Goal: Task Accomplishment & Management: Complete application form

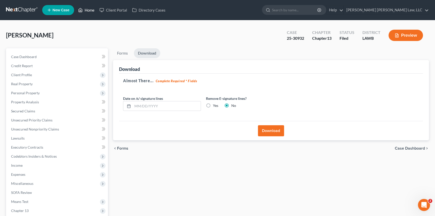
click at [89, 9] on link "Home" at bounding box center [86, 10] width 21 height 9
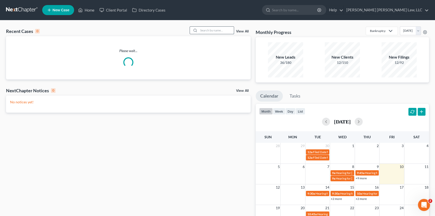
click at [202, 29] on input "search" at bounding box center [216, 30] width 35 height 7
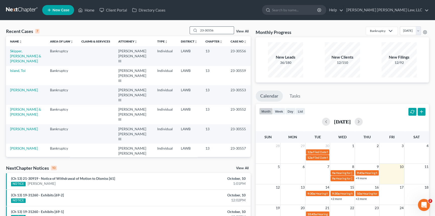
type input "23-30556"
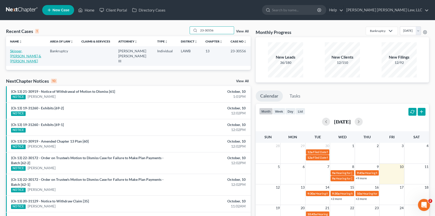
click at [35, 51] on link "Skipper, [PERSON_NAME] & [PERSON_NAME]" at bounding box center [25, 56] width 31 height 14
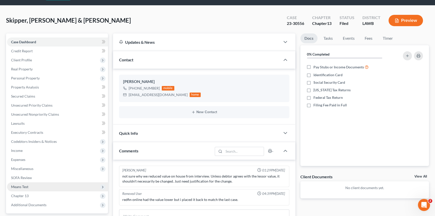
scroll to position [23, 0]
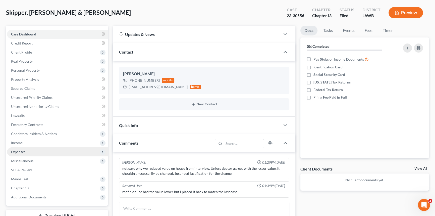
click at [49, 153] on span "Expenses" at bounding box center [57, 151] width 101 height 9
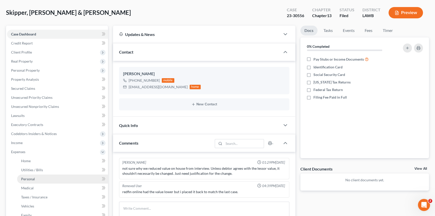
click at [49, 179] on link "Personal" at bounding box center [62, 178] width 91 height 9
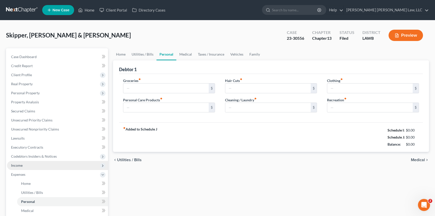
type input "981.00"
type input "44.00"
type input "0.00"
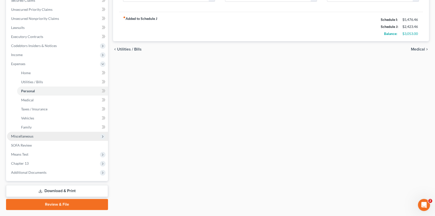
scroll to position [114, 0]
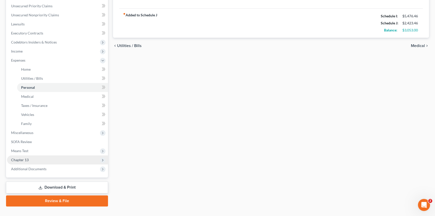
click at [63, 158] on span "Chapter 13" at bounding box center [57, 159] width 101 height 9
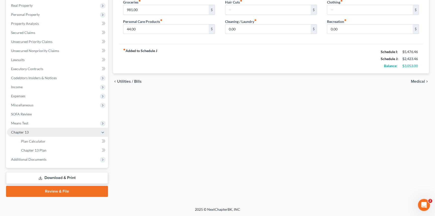
scroll to position [78, 0]
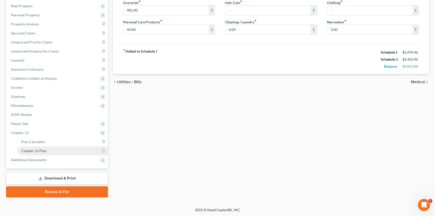
click at [65, 149] on link "Chapter 13 Plan" at bounding box center [62, 150] width 91 height 9
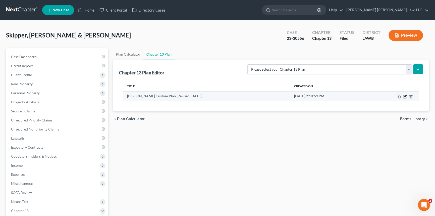
click at [405, 96] on icon "button" at bounding box center [405, 96] width 2 height 2
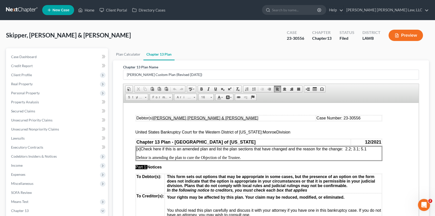
drag, startPoint x: 367, startPoint y: 149, endPoint x: 352, endPoint y: 149, distance: 15.8
click at [352, 149] on span "[x] Check here if this is an amended plan and list the plan sections that have …" at bounding box center [251, 148] width 230 height 4
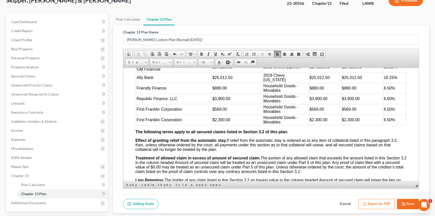
scroll to position [45, 0]
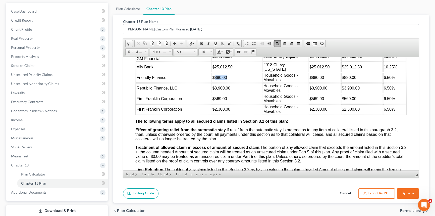
drag, startPoint x: 214, startPoint y: 102, endPoint x: 226, endPoint y: 102, distance: 12.3
click at [226, 82] on td "$880.00" at bounding box center [237, 77] width 50 height 10
drag, startPoint x: 214, startPoint y: 114, endPoint x: 230, endPoint y: 114, distance: 16.3
click at [230, 93] on td "$3,900.00" at bounding box center [237, 88] width 50 height 10
drag, startPoint x: 219, startPoint y: 95, endPoint x: 231, endPoint y: 95, distance: 12.3
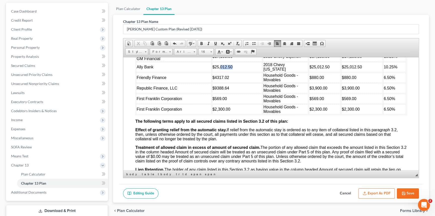
click at [231, 69] on span "$25,012.50" at bounding box center [223, 67] width 20 height 4
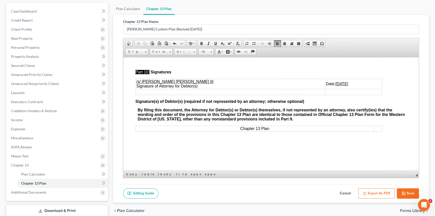
scroll to position [1941, 0]
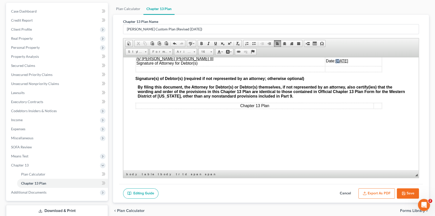
drag, startPoint x: 314, startPoint y: 118, endPoint x: 310, endPoint y: 118, distance: 3.8
click at [336, 63] on u "[DATE]" at bounding box center [342, 61] width 13 height 4
click at [382, 193] on button "Export as PDF" at bounding box center [376, 193] width 36 height 11
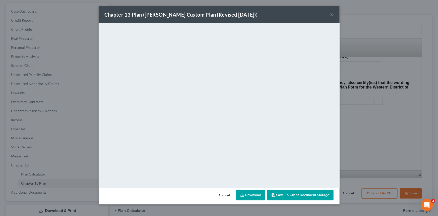
click at [331, 15] on button "×" at bounding box center [332, 15] width 4 height 6
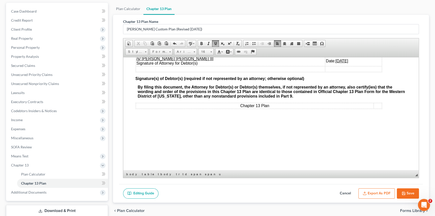
click at [411, 195] on button "Save" at bounding box center [408, 193] width 22 height 11
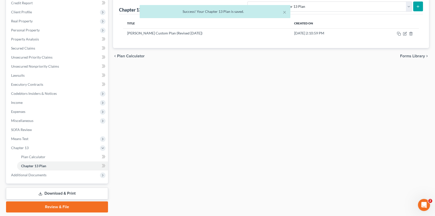
scroll to position [78, 0]
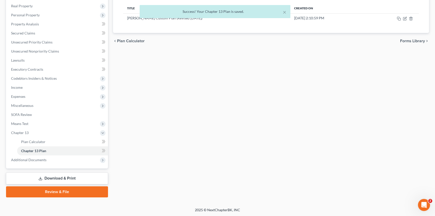
click at [103, 180] on link "Download & Print" at bounding box center [57, 178] width 102 height 12
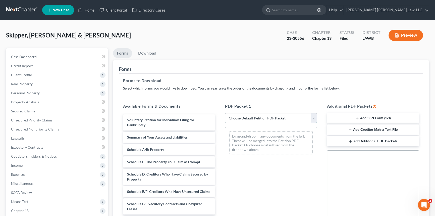
click at [249, 117] on select "Choose Default Petition PDF Packet Complete Bankruptcy Petition (all forms and …" at bounding box center [271, 118] width 92 height 10
select select "2"
click at [225, 113] on select "Choose Default Petition PDF Packet Complete Bankruptcy Petition (all forms and …" at bounding box center [271, 118] width 92 height 10
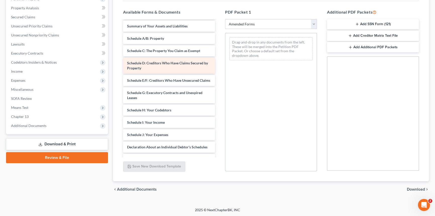
scroll to position [91, 0]
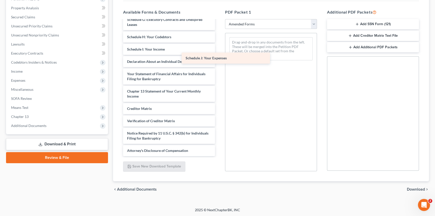
drag, startPoint x: 168, startPoint y: 65, endPoint x: 251, endPoint y: 58, distance: 83.4
click at [219, 58] on div "Schedule J: Your Expenses Voluntary Petition for Individuals Filing for Bankrup…" at bounding box center [169, 43] width 100 height 226
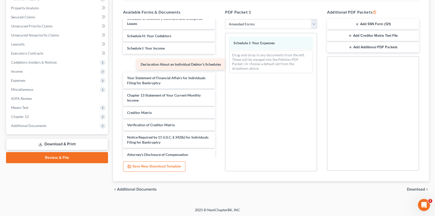
scroll to position [83, 0]
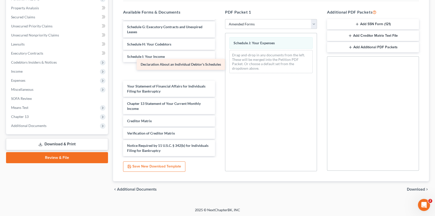
drag, startPoint x: 187, startPoint y: 70, endPoint x: 267, endPoint y: 67, distance: 79.9
click at [219, 67] on div "Declaration About an Individual Debtor's Schedules Voluntary Petition for Indiv…" at bounding box center [169, 52] width 100 height 231
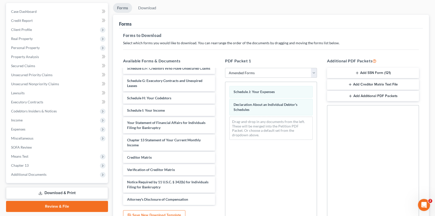
scroll to position [0, 0]
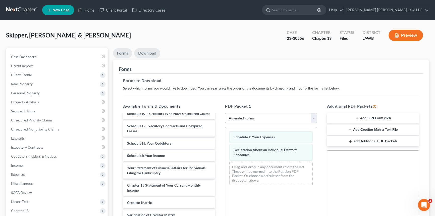
click at [151, 53] on link "Download" at bounding box center [147, 53] width 26 height 10
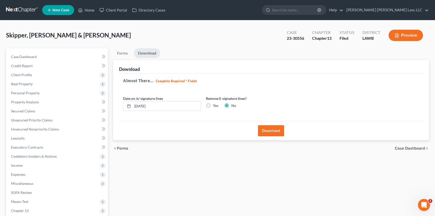
click at [269, 129] on button "Download" at bounding box center [271, 130] width 26 height 11
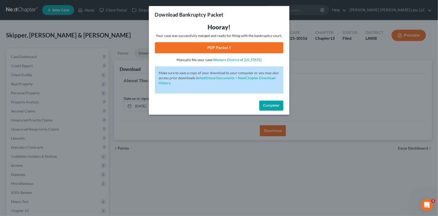
click at [226, 48] on link "PDF Packet 1" at bounding box center [219, 47] width 129 height 11
click at [277, 106] on span "Complete!" at bounding box center [272, 105] width 16 height 4
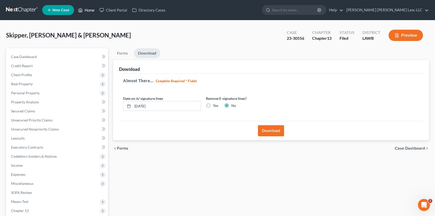
click at [87, 10] on link "Home" at bounding box center [86, 10] width 21 height 9
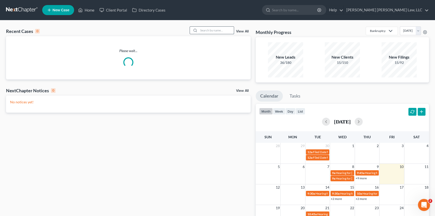
click at [206, 30] on input "search" at bounding box center [216, 30] width 35 height 7
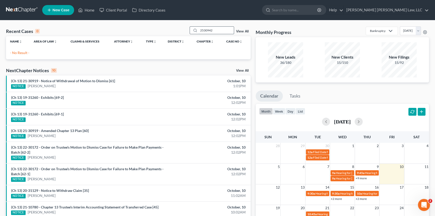
click at [202, 31] on input "2530942" at bounding box center [216, 30] width 35 height 7
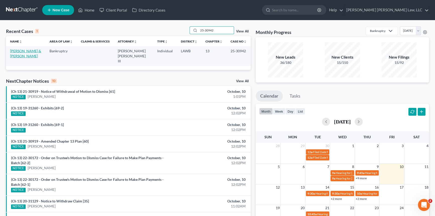
type input "25-30942"
click at [25, 50] on link "[PERSON_NAME] & [PERSON_NAME]" at bounding box center [25, 53] width 31 height 9
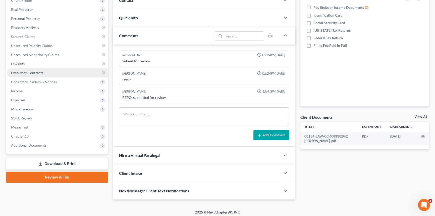
scroll to position [76, 0]
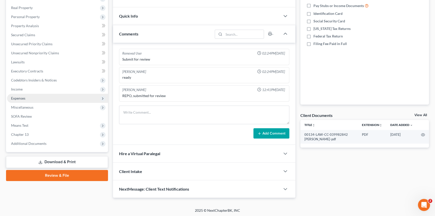
click at [35, 98] on span "Expenses" at bounding box center [57, 98] width 101 height 9
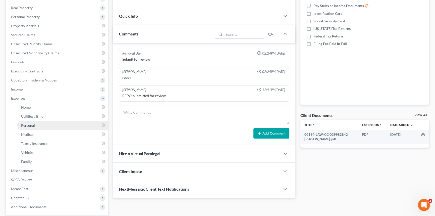
click at [39, 123] on link "Personal" at bounding box center [62, 125] width 91 height 9
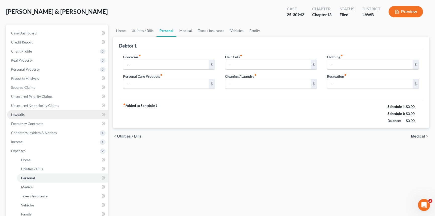
type input "1,255.00"
type input "117.00"
type input "0.00"
type input "91.00"
type input "276.00"
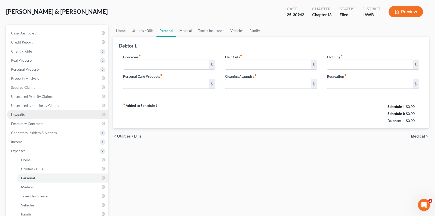
type input "100.00"
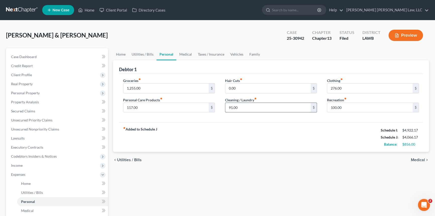
click at [243, 108] on input "91.00" at bounding box center [267, 108] width 85 height 10
click at [354, 88] on input "276.00" at bounding box center [369, 88] width 85 height 10
type input "239.00"
click at [233, 106] on input "text" at bounding box center [267, 108] width 85 height 10
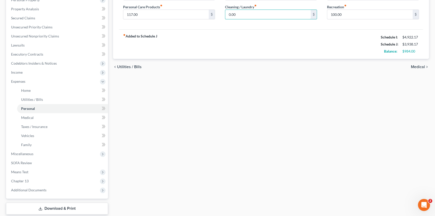
scroll to position [114, 0]
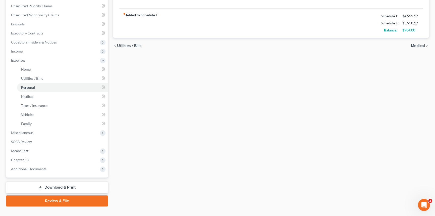
type input "0.00"
click at [97, 188] on link "Download & Print" at bounding box center [57, 187] width 102 height 12
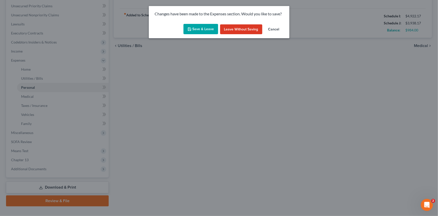
click at [200, 30] on button "Save & Leave" at bounding box center [201, 29] width 35 height 11
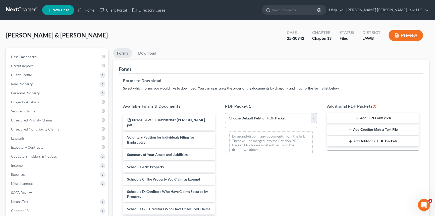
click at [264, 119] on select "Choose Default Petition PDF Packet Complete Bankruptcy Petition (all forms and …" at bounding box center [271, 118] width 92 height 10
select select "2"
click at [225, 113] on select "Choose Default Petition PDF Packet Complete Bankruptcy Petition (all forms and …" at bounding box center [271, 118] width 92 height 10
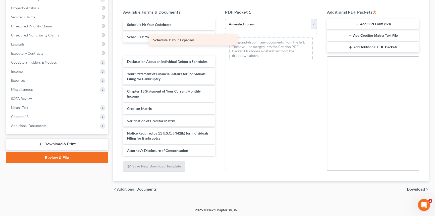
scroll to position [100, 0]
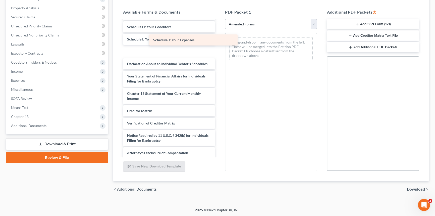
drag, startPoint x: 161, startPoint y: 43, endPoint x: 262, endPoint y: 36, distance: 101.5
click at [219, 36] on div "Schedule J: Your Expenses Voluntary Petition for Individuals Filing for Bankrup…" at bounding box center [169, 39] width 100 height 238
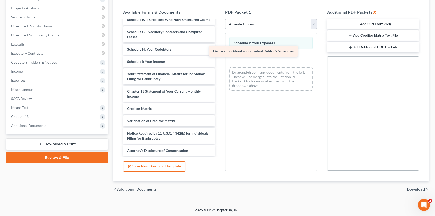
scroll to position [83, 0]
drag, startPoint x: 171, startPoint y: 58, endPoint x: 261, endPoint y: 53, distance: 90.3
click at [219, 53] on div "Declaration About an Individual Debtor's Schedules Voluntary Petition for Indiv…" at bounding box center [169, 49] width 100 height 214
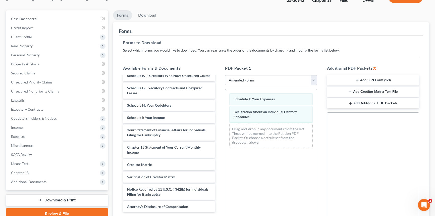
scroll to position [0, 0]
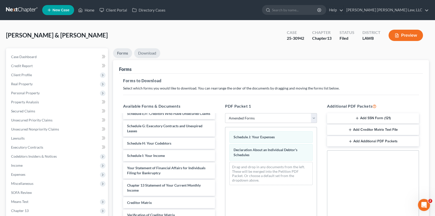
click at [155, 51] on link "Download" at bounding box center [147, 53] width 26 height 10
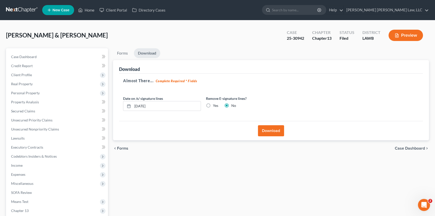
click at [280, 132] on button "Download" at bounding box center [271, 130] width 26 height 11
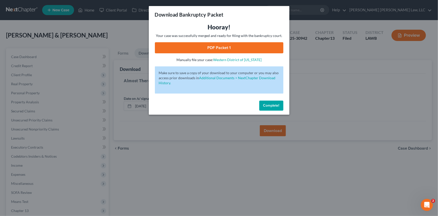
click at [232, 48] on link "PDF Packet 1" at bounding box center [219, 47] width 129 height 11
click at [275, 106] on span "Complete!" at bounding box center [272, 105] width 16 height 4
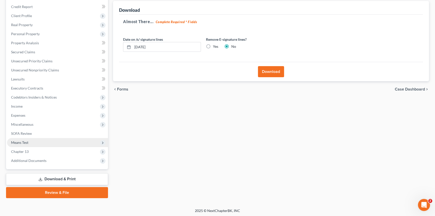
scroll to position [60, 0]
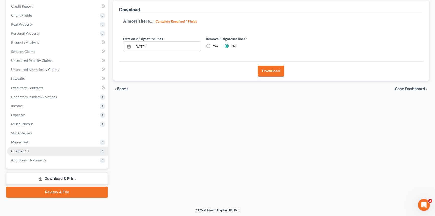
click at [51, 153] on span "Chapter 13" at bounding box center [57, 150] width 101 height 9
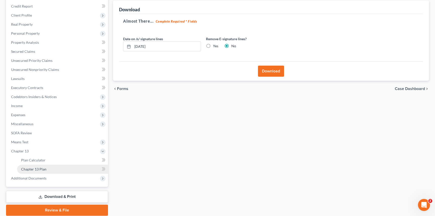
click at [58, 168] on link "Chapter 13 Plan" at bounding box center [62, 169] width 91 height 9
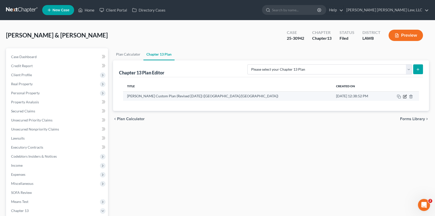
click at [404, 97] on icon "button" at bounding box center [405, 96] width 4 height 4
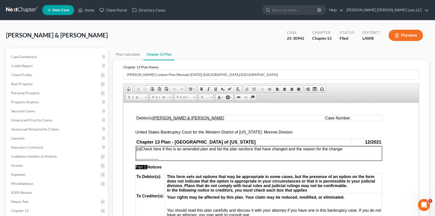
click at [352, 120] on td "Case Number:" at bounding box center [353, 118] width 57 height 6
click at [139, 150] on span "[o]" at bounding box center [138, 148] width 5 height 4
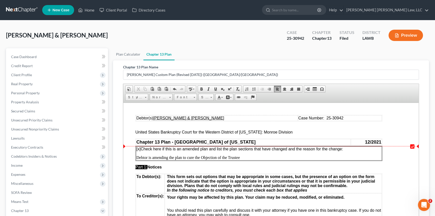
click at [346, 150] on p "[x] Check here if this is an amended plan and list the plan sections that have …" at bounding box center [258, 148] width 245 height 5
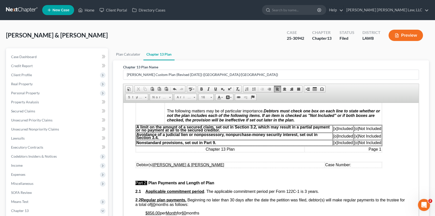
scroll to position [160, 0]
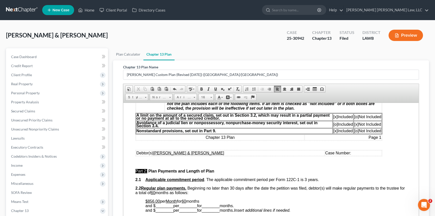
click at [353, 155] on td "Case Number:" at bounding box center [353, 153] width 57 height 6
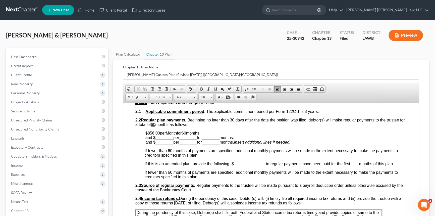
scroll to position [228, 0]
click at [186, 134] on u "60" at bounding box center [184, 132] width 5 height 4
click at [163, 139] on span "________" at bounding box center [164, 137] width 18 height 4
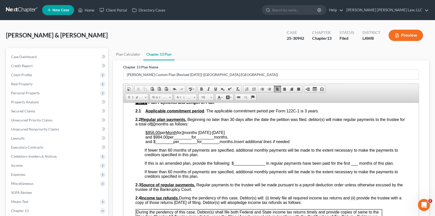
click at [184, 139] on span "________" at bounding box center [183, 137] width 18 height 4
click at [200, 139] on span "________" at bounding box center [200, 137] width 18 height 4
click at [212, 139] on span "months [DATE]-[DATE] and $984.00 per month for 57 months." at bounding box center [184, 134] width 79 height 9
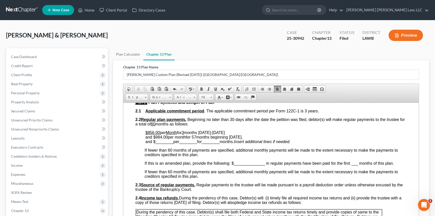
click at [161, 139] on span "months [DATE]-[DATE] and $984.00 per month for 57 months beginning [DATE]." at bounding box center [193, 134] width 97 height 9
click at [216, 89] on span at bounding box center [216, 89] width 4 height 4
click at [181, 139] on span "months [DATE]-[DATE] and $ 984.00 per month for 57 months beginning [DATE]." at bounding box center [193, 134] width 97 height 9
click at [182, 139] on span "months [DATE]-[DATE] and $ 984.00 per month for 57 months beginning [DATE]." at bounding box center [193, 134] width 97 height 9
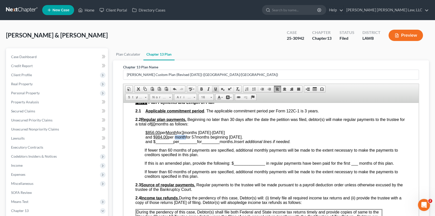
click at [216, 87] on span at bounding box center [216, 89] width 4 height 4
click at [196, 139] on span "months [DATE]-[DATE] and $ 984.00 per month for 57 months beginning [DATE]." at bounding box center [193, 134] width 97 height 9
click at [216, 87] on span at bounding box center [216, 89] width 4 height 4
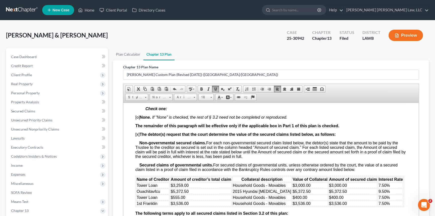
scroll to position [571, 0]
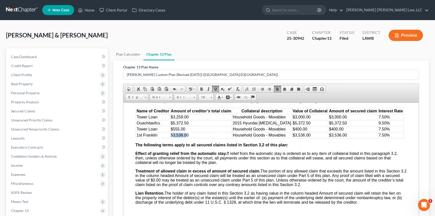
drag, startPoint x: 173, startPoint y: 154, endPoint x: 186, endPoint y: 155, distance: 13.3
click at [186, 137] on span "$3,536.00" at bounding box center [180, 135] width 18 height 4
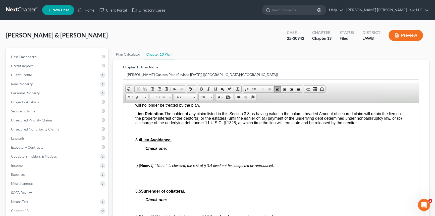
scroll to position [754, 0]
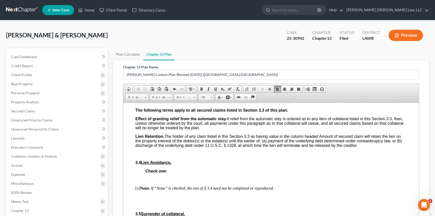
drag, startPoint x: 216, startPoint y: 126, endPoint x: 232, endPoint y: 126, distance: 16.8
click at [232, 102] on span "$19,882.00" at bounding box center [227, 100] width 20 height 4
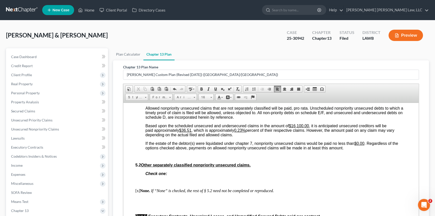
scroll to position [1324, 0]
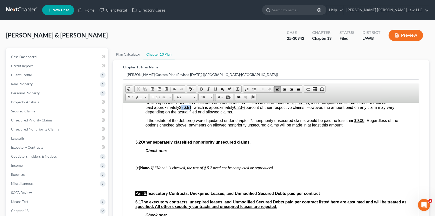
drag, startPoint x: 182, startPoint y: 153, endPoint x: 192, endPoint y: 153, distance: 9.5
click at [191, 109] on u "$36.51" at bounding box center [185, 107] width 12 height 4
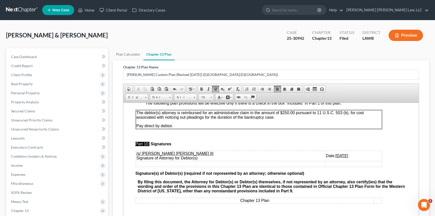
scroll to position [1690, 0]
drag, startPoint x: 314, startPoint y: 159, endPoint x: 310, endPoint y: 159, distance: 4.3
click at [336, 157] on u "[DATE]" at bounding box center [342, 155] width 13 height 4
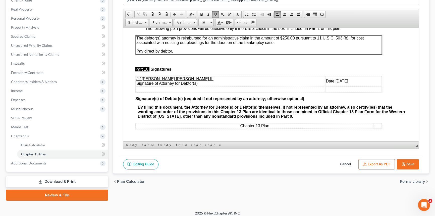
scroll to position [78, 0]
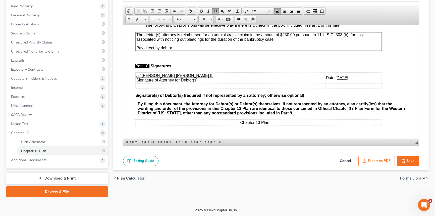
click at [386, 157] on button "Export as PDF" at bounding box center [376, 161] width 36 height 11
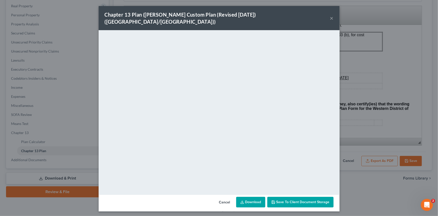
click at [332, 15] on button "×" at bounding box center [332, 18] width 4 height 6
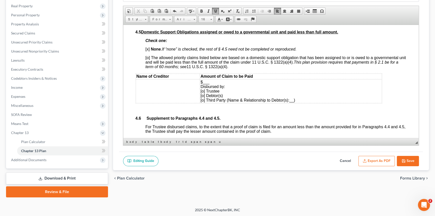
scroll to position [1124, 0]
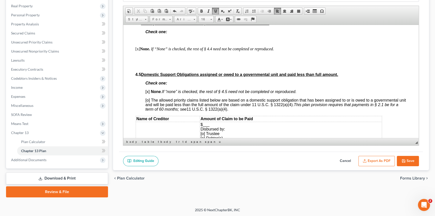
click at [413, 160] on button "Save" at bounding box center [408, 161] width 22 height 11
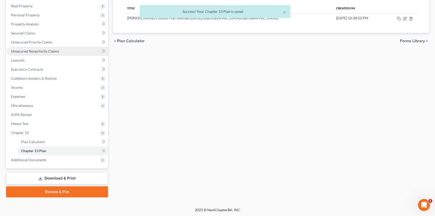
click at [39, 48] on link "Unsecured Nonpriority Claims" at bounding box center [57, 51] width 101 height 9
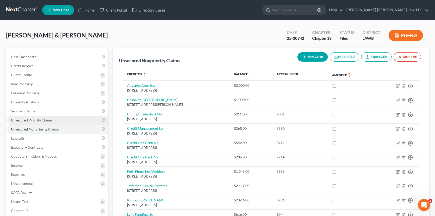
click at [50, 117] on link "Unsecured Priority Claims" at bounding box center [57, 120] width 101 height 9
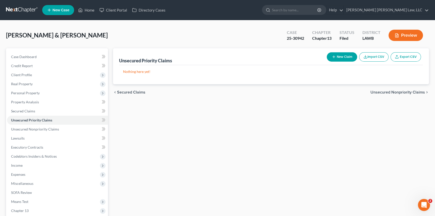
click at [345, 58] on button "New Claim" at bounding box center [342, 56] width 30 height 9
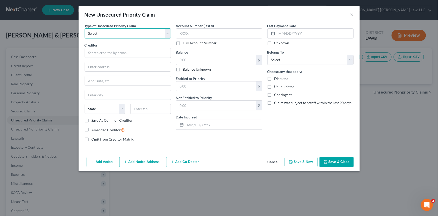
click at [158, 33] on select "Select Taxes & Other Government Units Domestic Support Obligations Extensions o…" at bounding box center [128, 33] width 86 height 10
select select "0"
click at [85, 28] on select "Select Taxes & Other Government Units Domestic Support Obligations Extensions o…" at bounding box center [128, 33] width 86 height 10
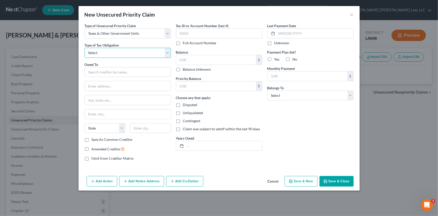
click at [150, 50] on select "Select Federal City State Franchise Tax Board Other" at bounding box center [128, 53] width 86 height 10
select select "2"
click at [85, 48] on select "Select Federal City State Franchise Tax Board Other" at bounding box center [128, 53] width 86 height 10
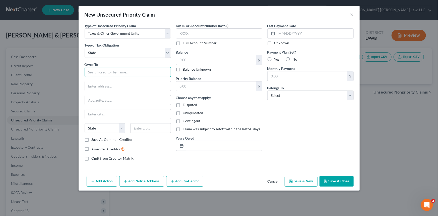
click at [125, 73] on input "text" at bounding box center [128, 72] width 86 height 10
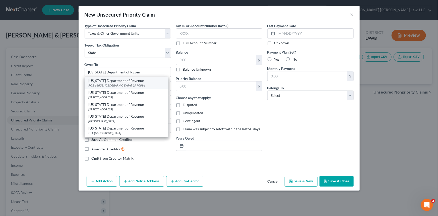
click at [121, 82] on div "[US_STATE] Department of Revenue" at bounding box center [127, 80] width 76 height 5
type input "[US_STATE] Department of Revenue"
type input "POB 66658"
type input "Baton Rouge"
select select "19"
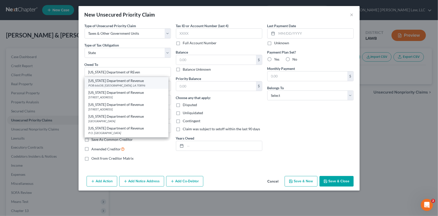
type input "70896"
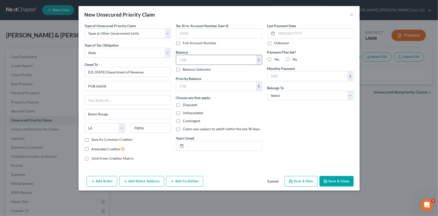
click at [185, 60] on input "text" at bounding box center [216, 60] width 80 height 10
type input "80.34"
click at [197, 86] on input "text" at bounding box center [216, 86] width 80 height 10
type input "80.34"
click at [275, 59] on label "Yes" at bounding box center [277, 59] width 5 height 5
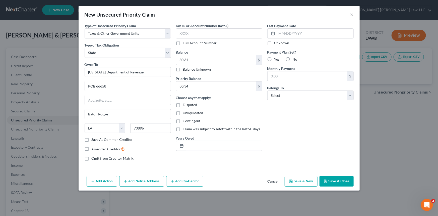
click at [277, 59] on input "Yes" at bounding box center [278, 58] width 3 height 3
radio input "true"
click at [285, 92] on select "Select Debtor 1 Only Debtor 2 Only Debtor 1 And Debtor 2 Only At Least One Of T…" at bounding box center [311, 95] width 86 height 10
select select "0"
click at [268, 90] on select "Select Debtor 1 Only Debtor 2 Only Debtor 1 And Debtor 2 Only At Least One Of T…" at bounding box center [311, 95] width 86 height 10
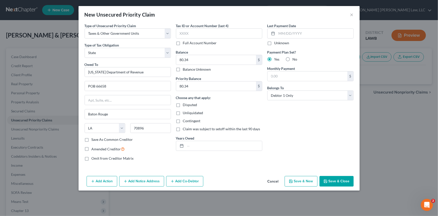
click at [329, 182] on button "Save & Close" at bounding box center [337, 181] width 34 height 11
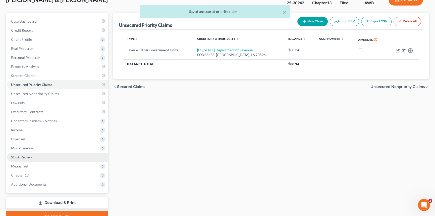
scroll to position [60, 0]
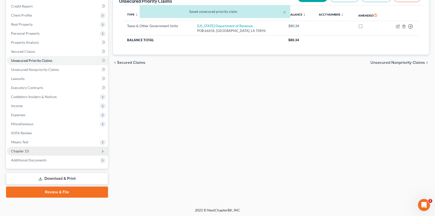
click at [50, 151] on span "Chapter 13" at bounding box center [57, 150] width 101 height 9
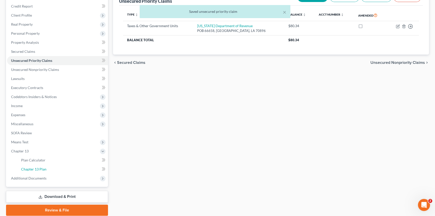
drag, startPoint x: 55, startPoint y: 168, endPoint x: 126, endPoint y: 165, distance: 70.9
click at [56, 168] on link "Chapter 13 Plan" at bounding box center [62, 169] width 91 height 9
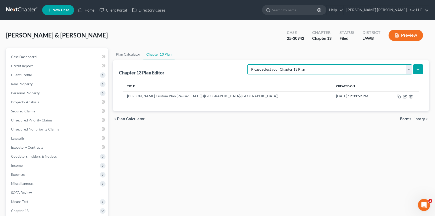
click at [409, 69] on select "Please select your Chapter 13 Plan [PERSON_NAME] Custom Plan (Revised [DATE]) […" at bounding box center [329, 69] width 165 height 10
select select "1"
click at [300, 64] on select "Please select your Chapter 13 Plan [PERSON_NAME] Custom Plan (Revised [DATE]) […" at bounding box center [329, 69] width 165 height 10
click at [418, 68] on line "submit" at bounding box center [418, 69] width 0 height 2
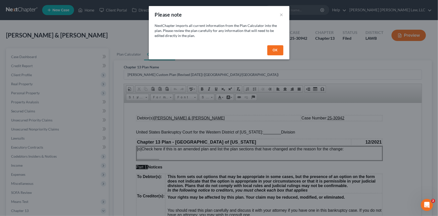
click at [280, 48] on button "OK" at bounding box center [276, 50] width 16 height 10
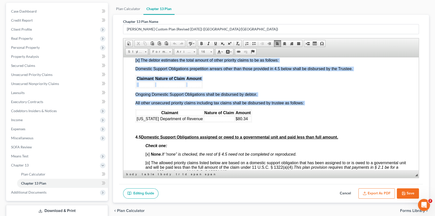
scroll to position [1140, 0]
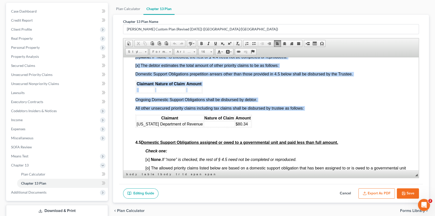
drag, startPoint x: 259, startPoint y: 115, endPoint x: 133, endPoint y: 96, distance: 126.9
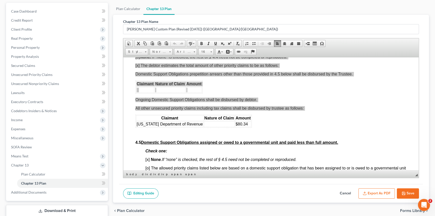
scroll to position [0, 0]
click at [158, 106] on span "Copy" at bounding box center [165, 106] width 27 height 6
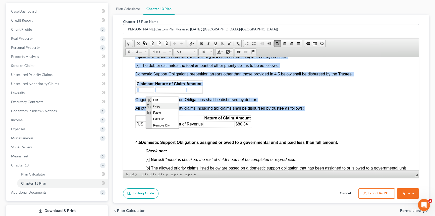
copy div "[o] None. If “None” is checked, the rest of § 4.4 need not be completed or repr…"
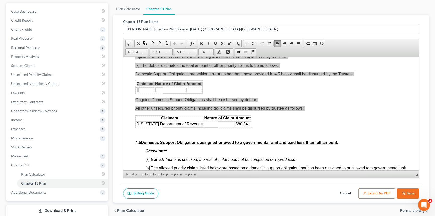
click at [344, 193] on button "Cancel" at bounding box center [345, 193] width 22 height 11
select select "1"
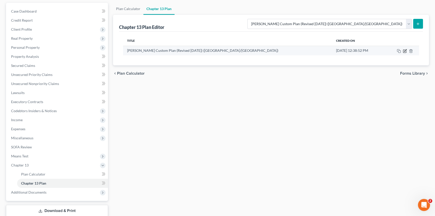
click at [404, 50] on icon "button" at bounding box center [405, 51] width 4 height 4
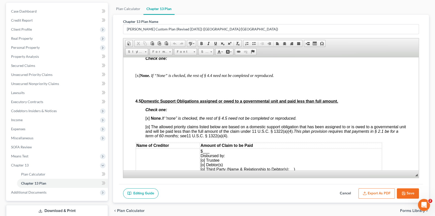
scroll to position [1142, 0]
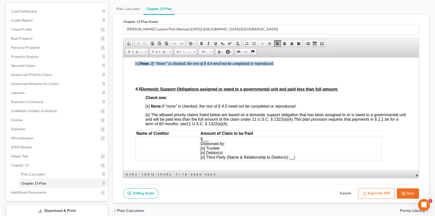
drag, startPoint x: 275, startPoint y: 103, endPoint x: 135, endPoint y: 103, distance: 140.7
paste body
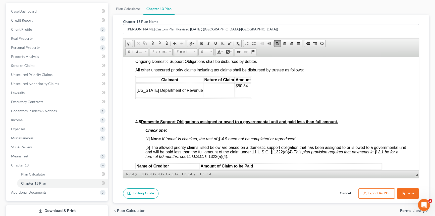
scroll to position [1187, 0]
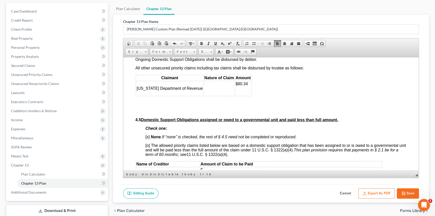
click at [205, 95] on td at bounding box center [219, 88] width 31 height 15
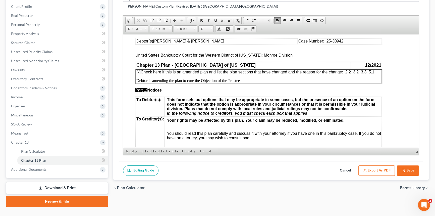
scroll to position [0, 0]
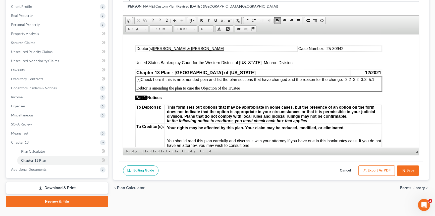
click at [370, 79] on span "[x] Check here if this is an amended plan and list the plan sections that have …" at bounding box center [255, 79] width 238 height 4
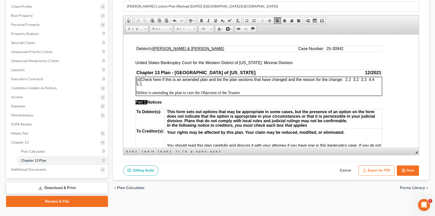
click at [387, 169] on button "Export as PDF" at bounding box center [376, 170] width 36 height 11
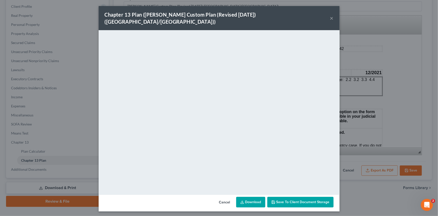
click at [330, 13] on div "Chapter 13 Plan ([PERSON_NAME] Custom Plan (Revised [DATE]) ([GEOGRAPHIC_DATA]/…" at bounding box center [219, 18] width 241 height 24
click at [333, 15] on button "×" at bounding box center [332, 18] width 4 height 6
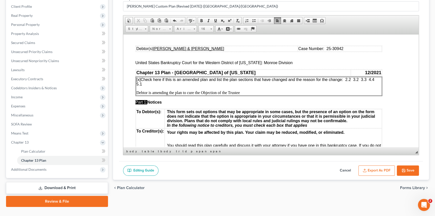
click at [253, 92] on p "Debtor is amending the plan to cure the Objection of the Trustee" at bounding box center [258, 92] width 245 height 5
click at [379, 170] on button "Export as PDF" at bounding box center [376, 170] width 36 height 11
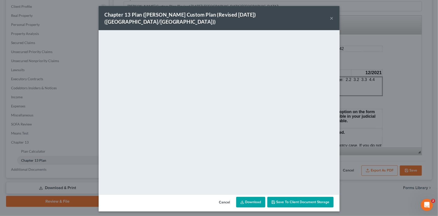
click at [331, 15] on button "×" at bounding box center [332, 18] width 4 height 6
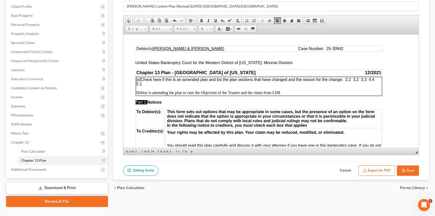
click at [410, 169] on button "Save" at bounding box center [408, 170] width 22 height 11
select select "1"
